Goal: Check status

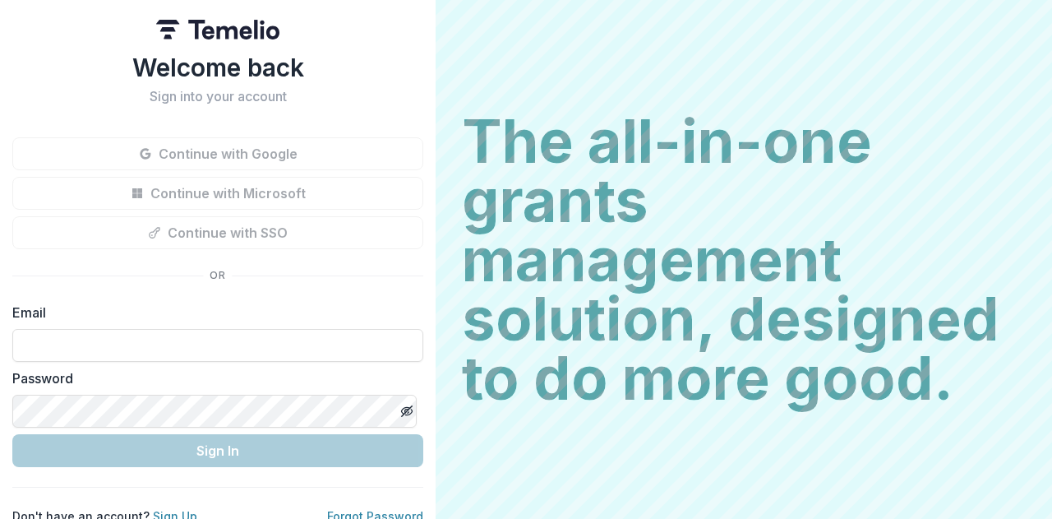
click at [79, 341] on input at bounding box center [217, 345] width 411 height 33
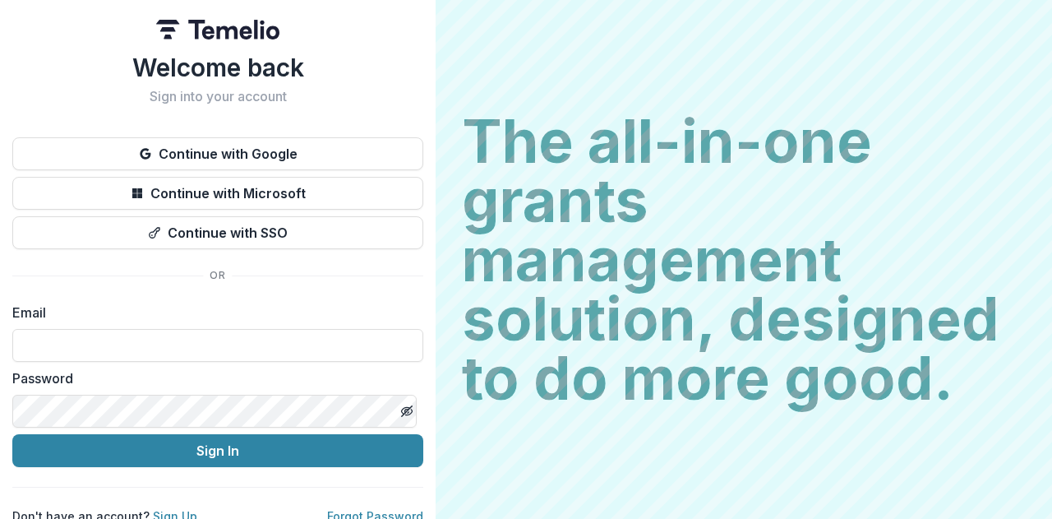
click at [78, 343] on input at bounding box center [217, 345] width 411 height 33
type input "**********"
click at [197, 451] on button "Sign In" at bounding box center [217, 450] width 411 height 33
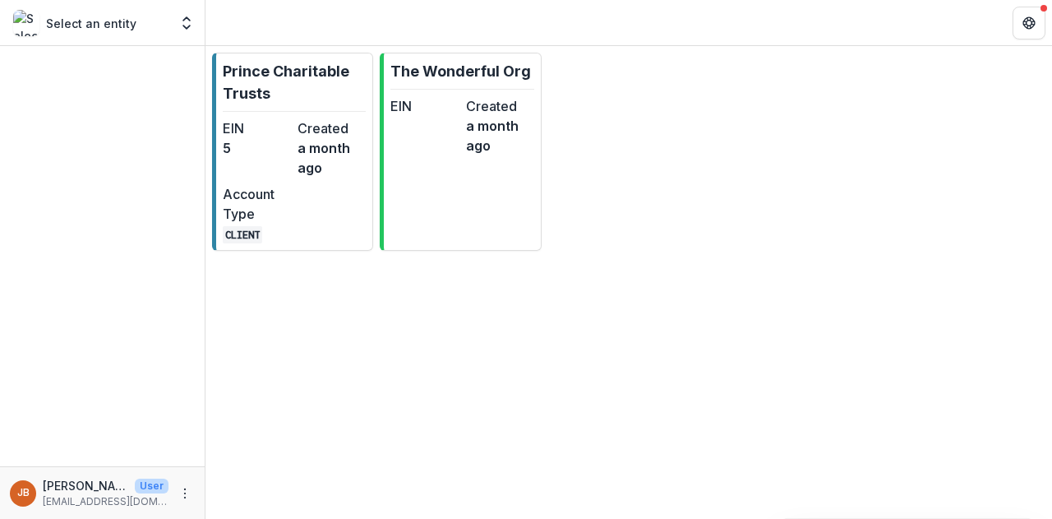
click at [284, 116] on link "Prince Charitable Trusts EIN 5 Created a month ago Account Type CLIENT" at bounding box center [292, 152] width 161 height 198
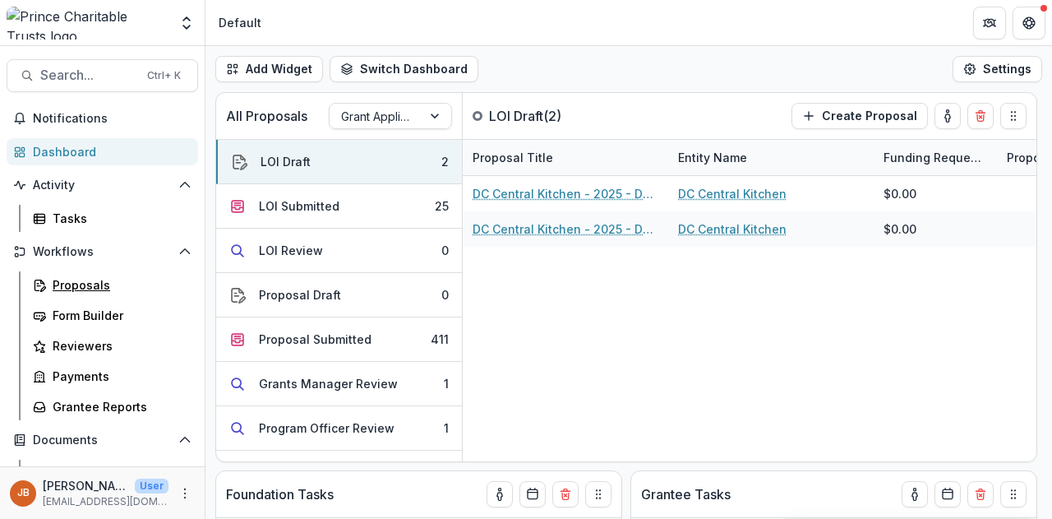
click at [68, 284] on div "Proposals" at bounding box center [119, 284] width 132 height 17
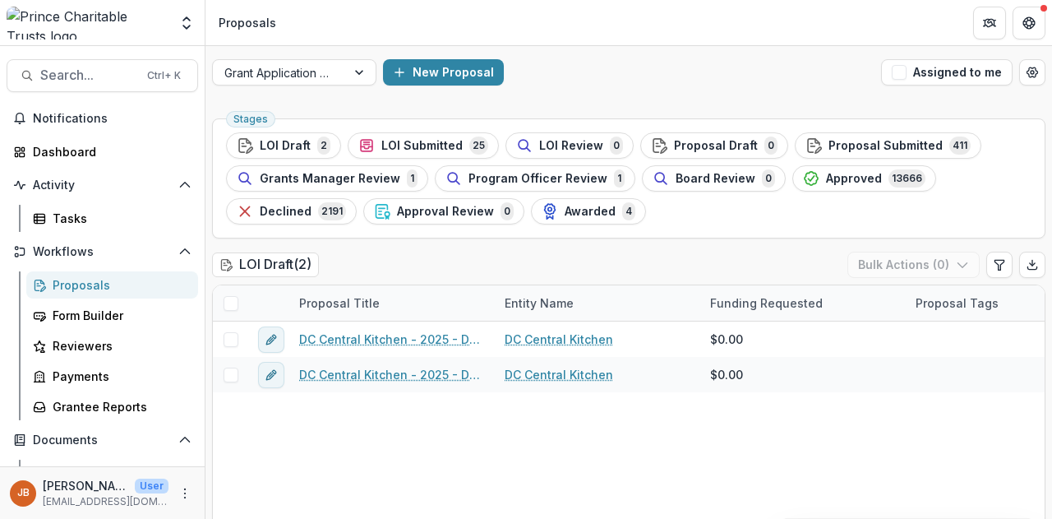
click at [275, 150] on span "LOI Draft" at bounding box center [285, 146] width 51 height 14
click at [402, 145] on span "LOI Submitted" at bounding box center [421, 146] width 81 height 14
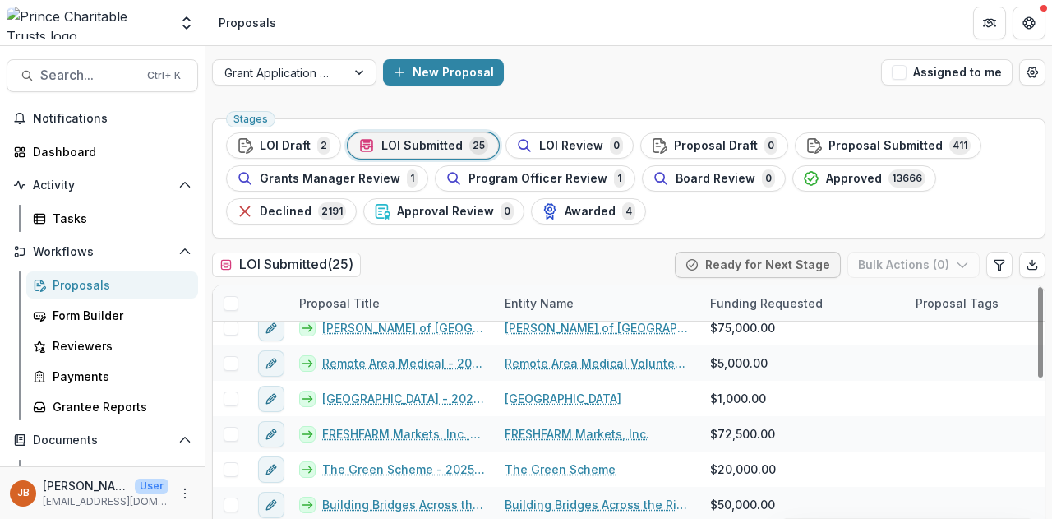
scroll to position [164, 0]
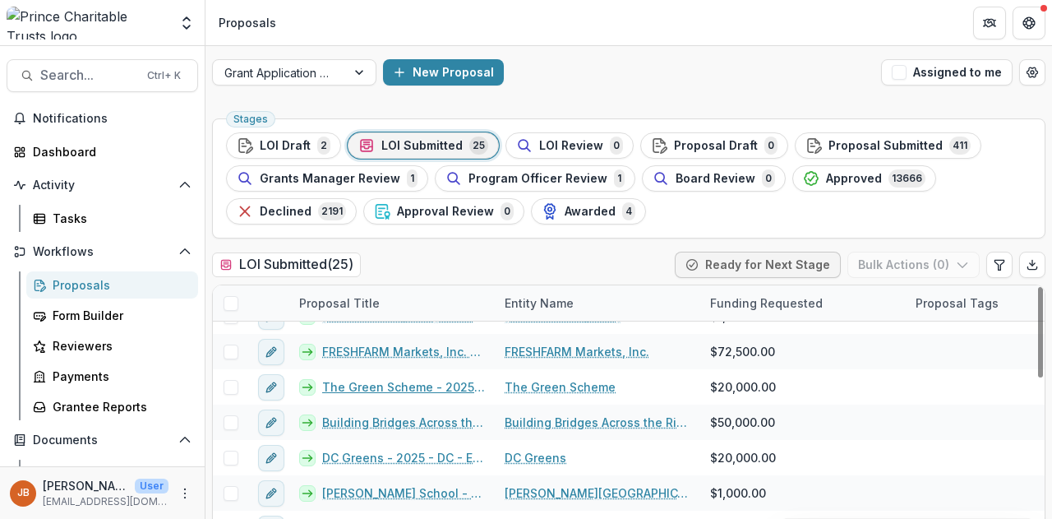
click at [409, 386] on link "The Green Scheme - 2025 - DC - Full Application" at bounding box center [403, 386] width 163 height 17
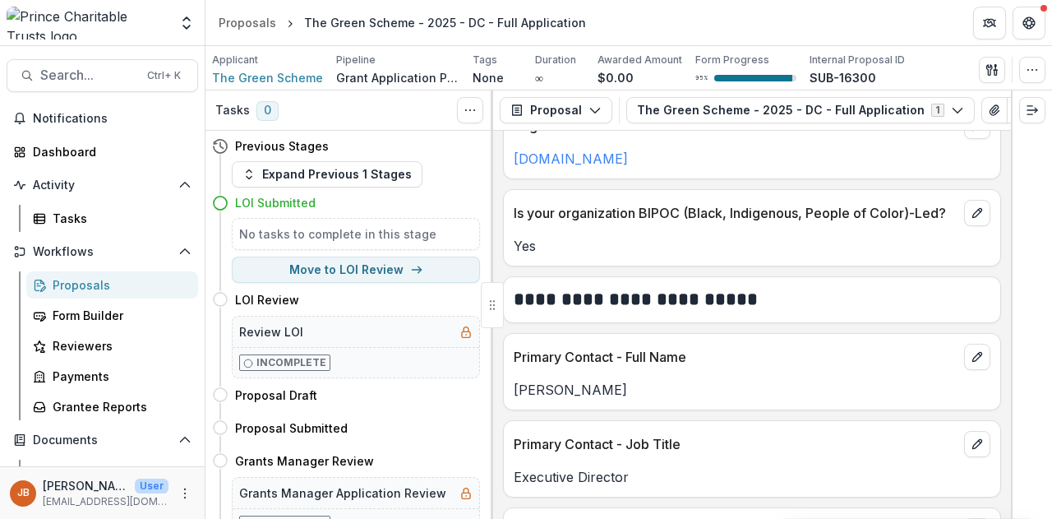
scroll to position [1233, 0]
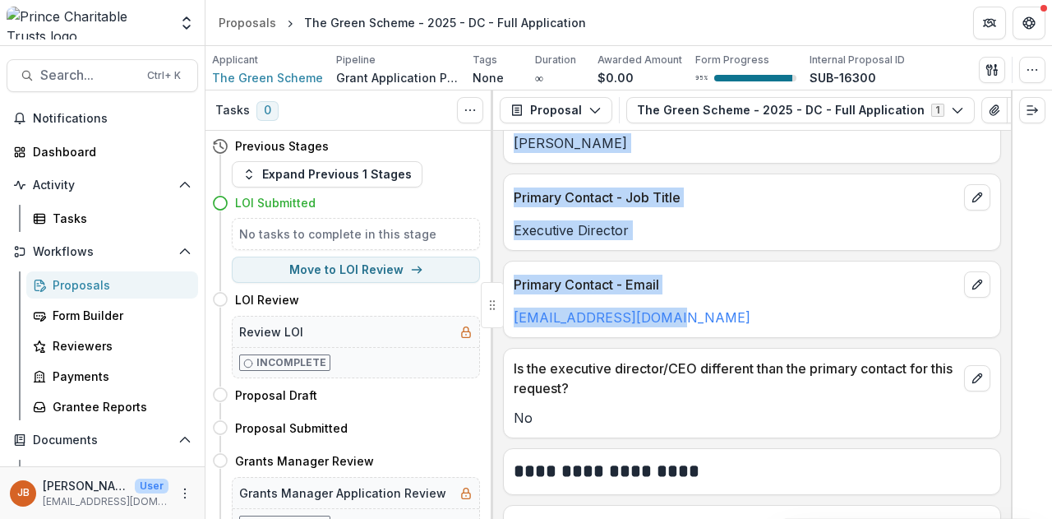
drag, startPoint x: 704, startPoint y: 310, endPoint x: 497, endPoint y: 323, distance: 206.7
click at [498, 323] on div "Tasks 0 Show Cancelled Tasks Previous Stages Expand Previous 1 Stages LOI Submi…" at bounding box center [628, 304] width 847 height 428
click at [757, 318] on p "rwebb@greenscheme.org" at bounding box center [752, 317] width 477 height 20
click at [852, 309] on p "rwebb@greenscheme.org" at bounding box center [752, 317] width 477 height 20
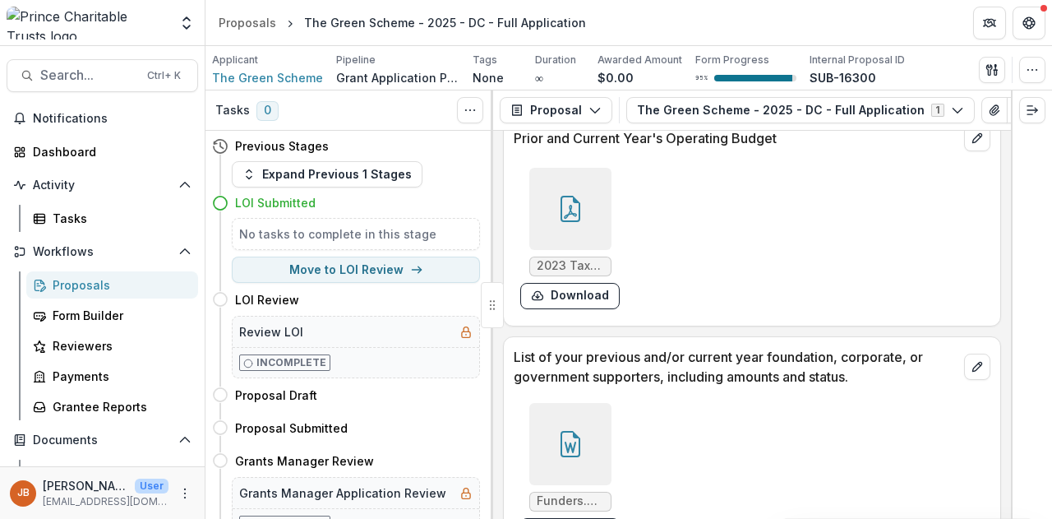
scroll to position [2137, 0]
